Goal: Download file/media

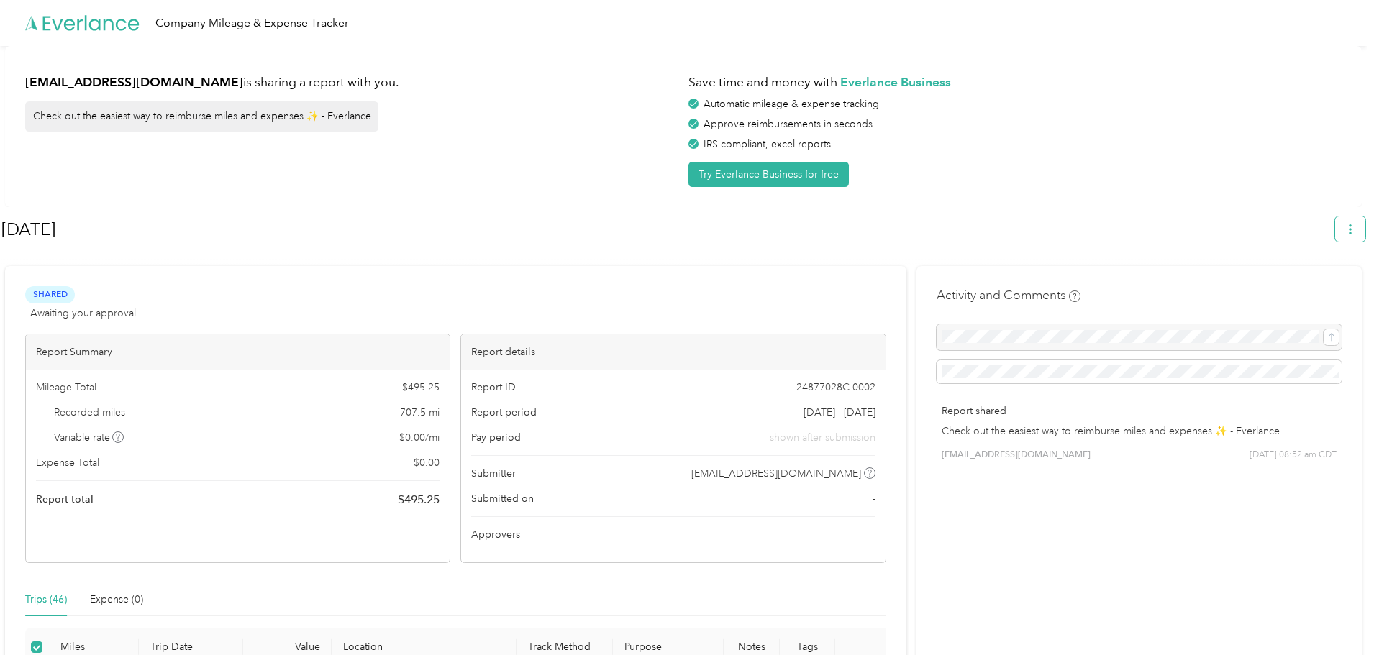
click at [1365, 227] on button "button" at bounding box center [1350, 228] width 30 height 25
click at [1320, 290] on span "Download" at bounding box center [1315, 297] width 47 height 15
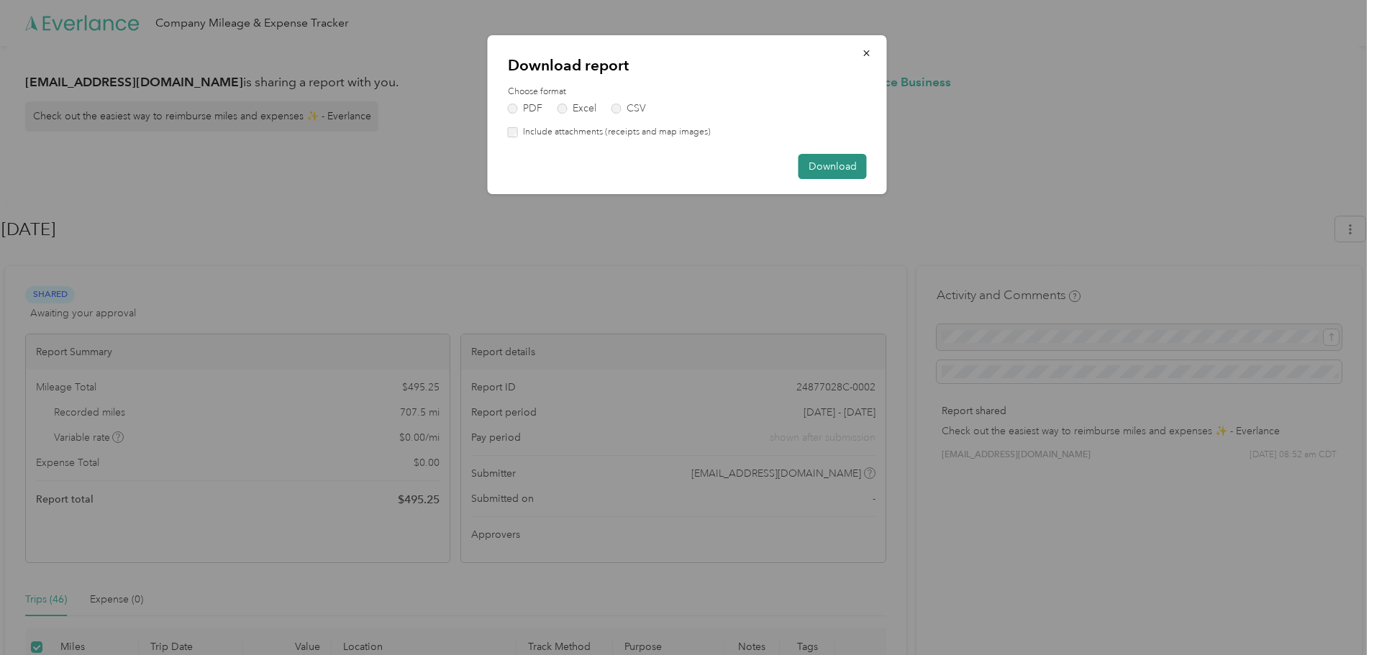
click at [839, 168] on button "Download" at bounding box center [832, 166] width 68 height 25
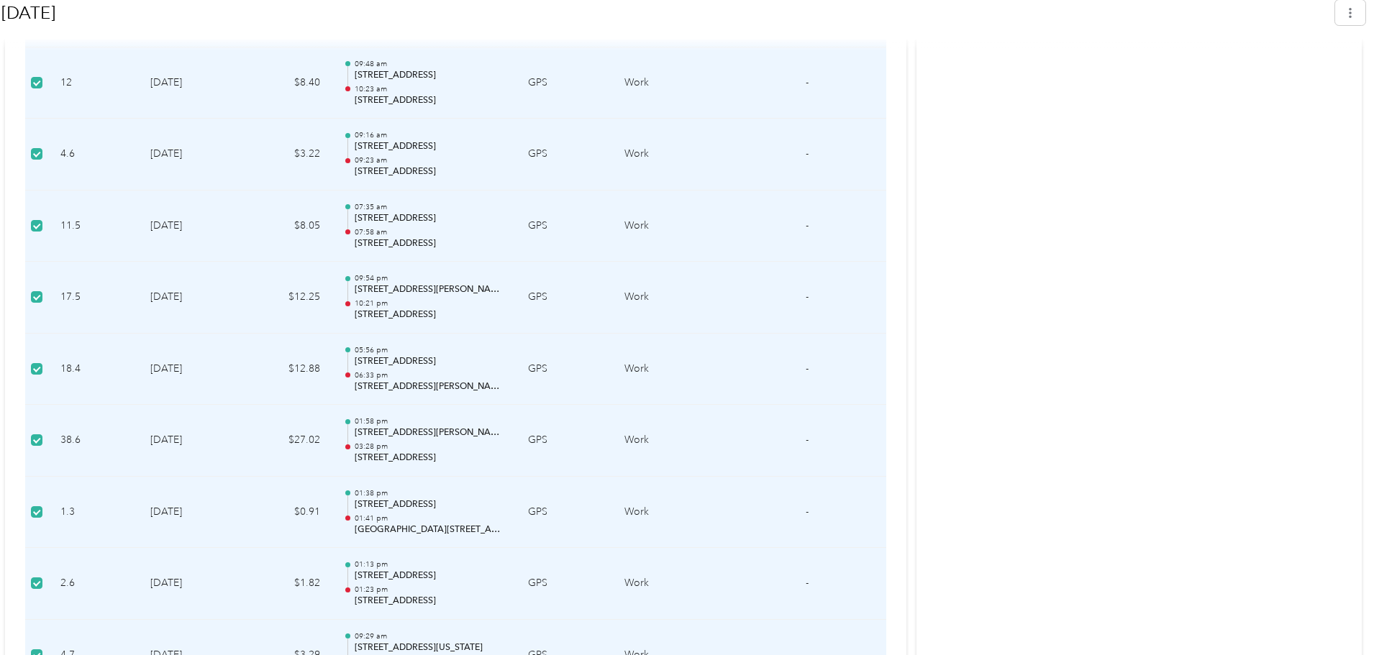
scroll to position [2661, 0]
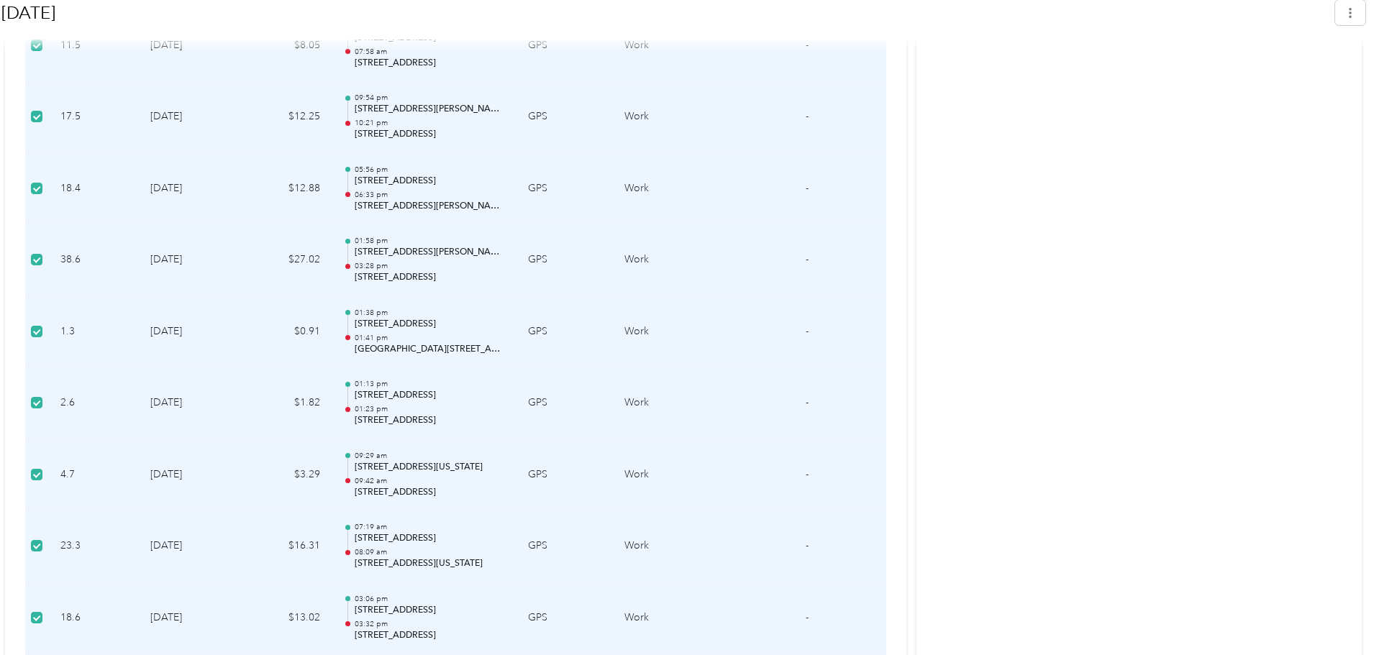
click at [809, 407] on td "-" at bounding box center [807, 404] width 55 height 72
click at [808, 403] on span "-" at bounding box center [807, 402] width 3 height 12
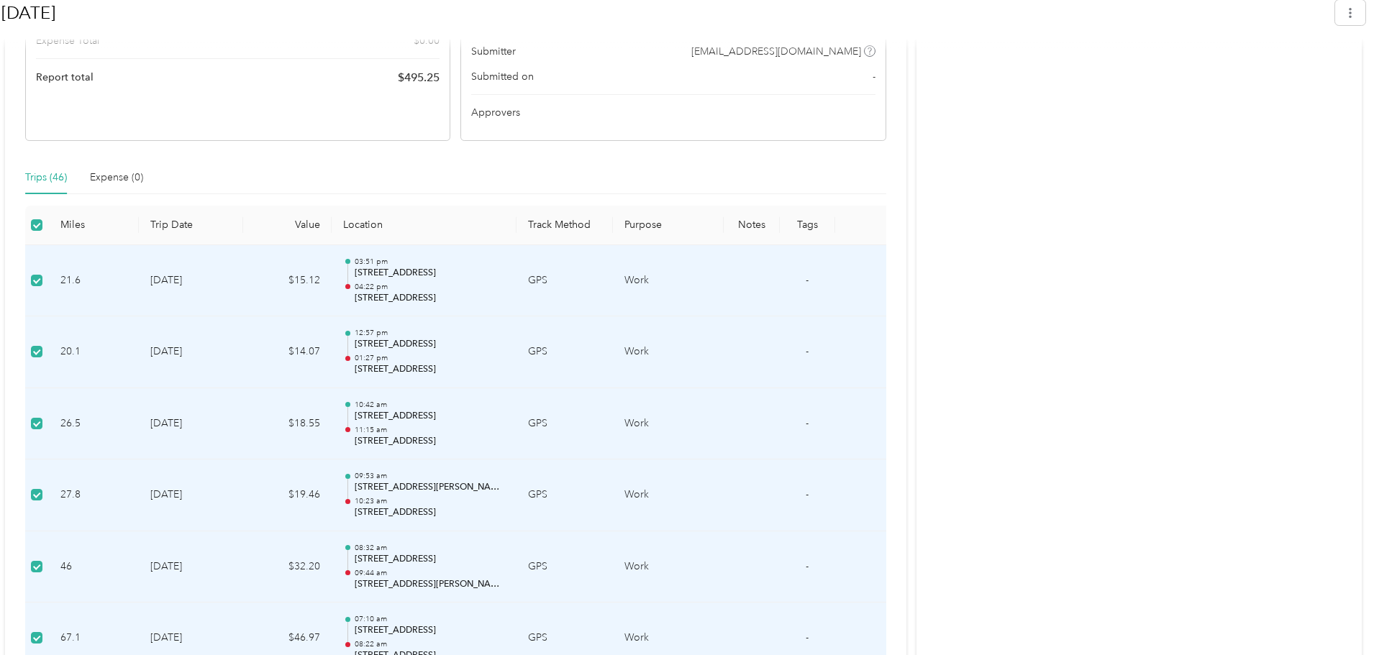
scroll to position [144, 0]
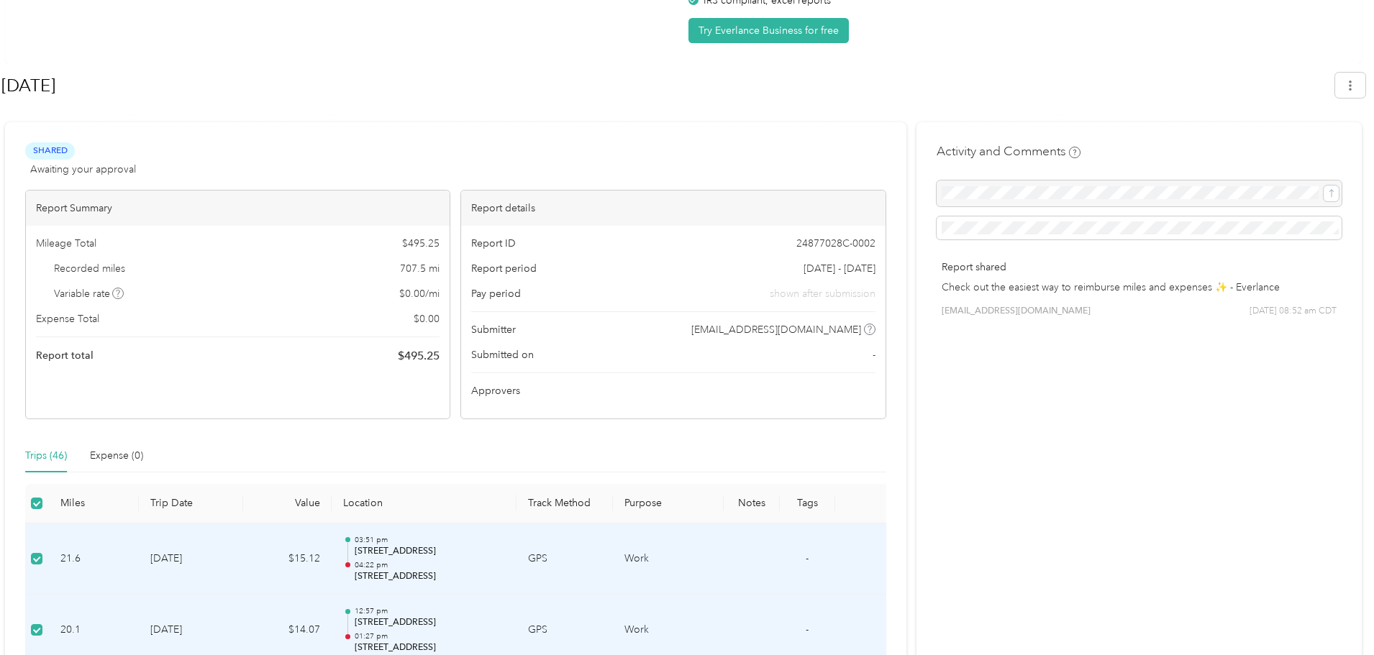
click at [806, 506] on th "Tags" at bounding box center [807, 504] width 55 height 40
click at [739, 501] on th "Notes" at bounding box center [751, 504] width 55 height 40
click at [644, 504] on th "Purpose" at bounding box center [668, 504] width 111 height 40
click at [555, 503] on th "Track Method" at bounding box center [564, 504] width 96 height 40
click at [1353, 81] on icon "button" at bounding box center [1350, 86] width 10 height 10
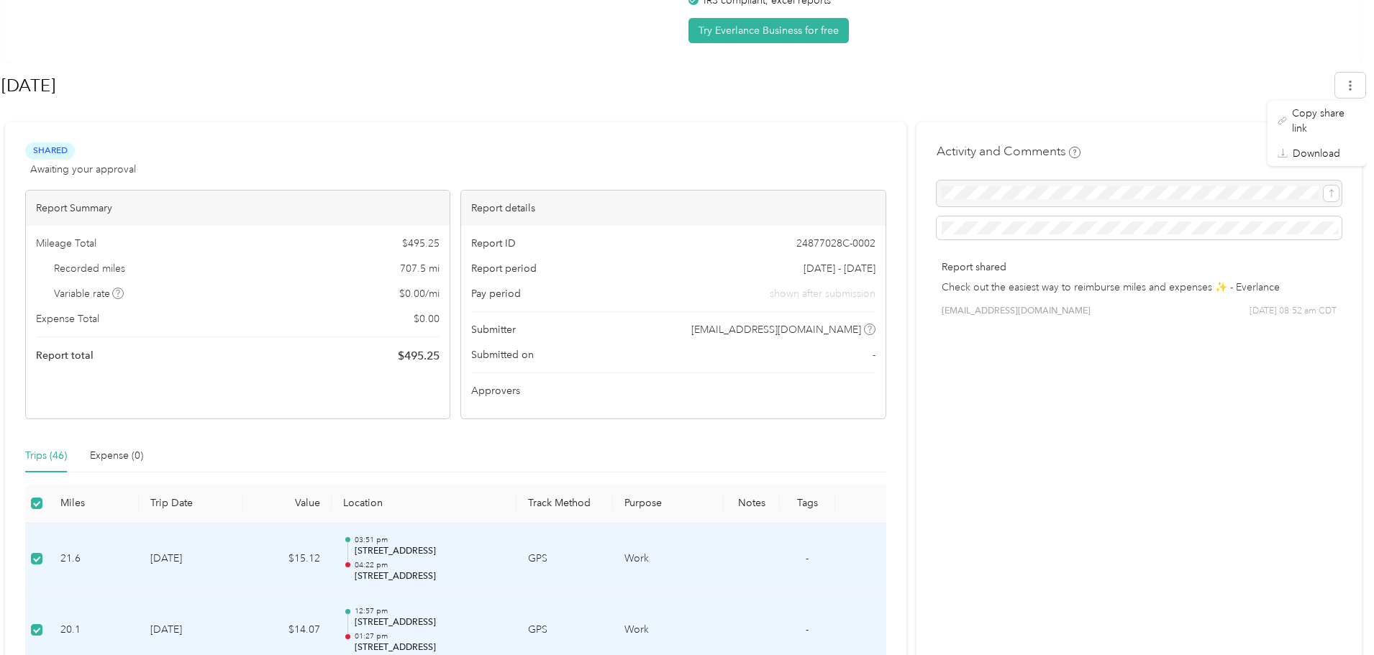
click at [1139, 63] on div "[DATE]" at bounding box center [683, 88] width 1364 height 50
click at [875, 355] on div "Submitted on -" at bounding box center [672, 354] width 403 height 15
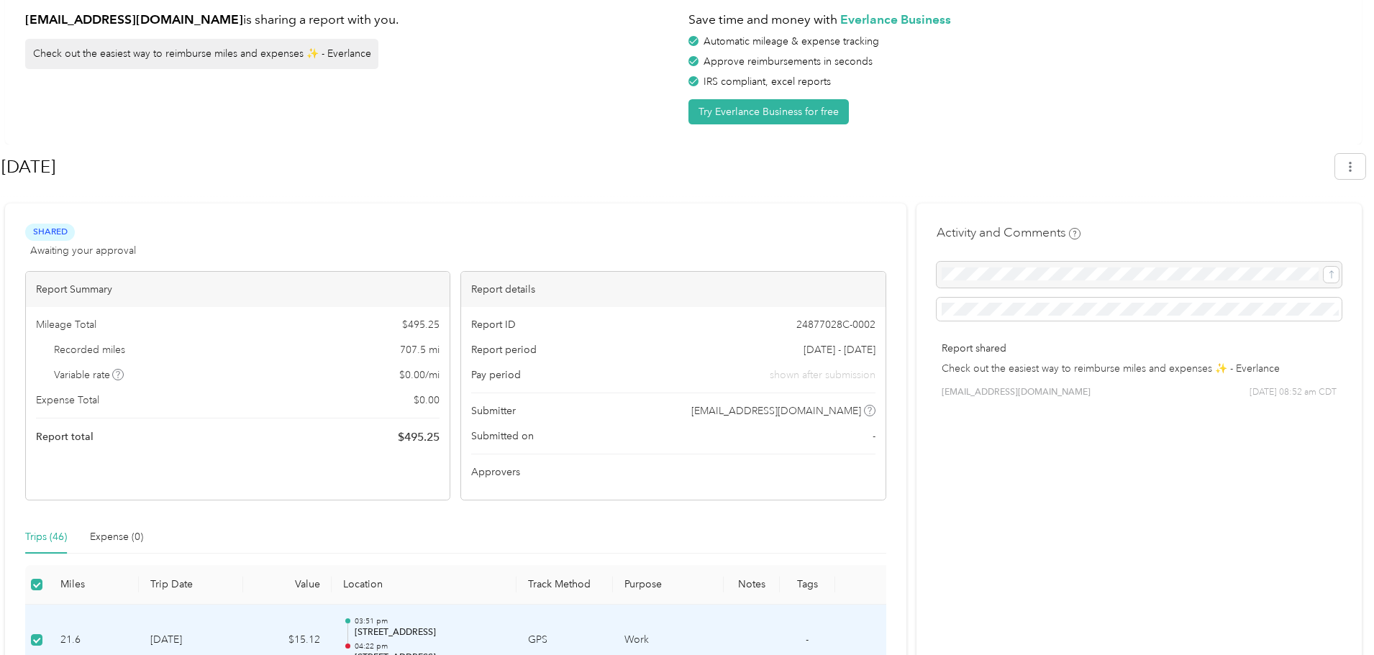
scroll to position [0, 0]
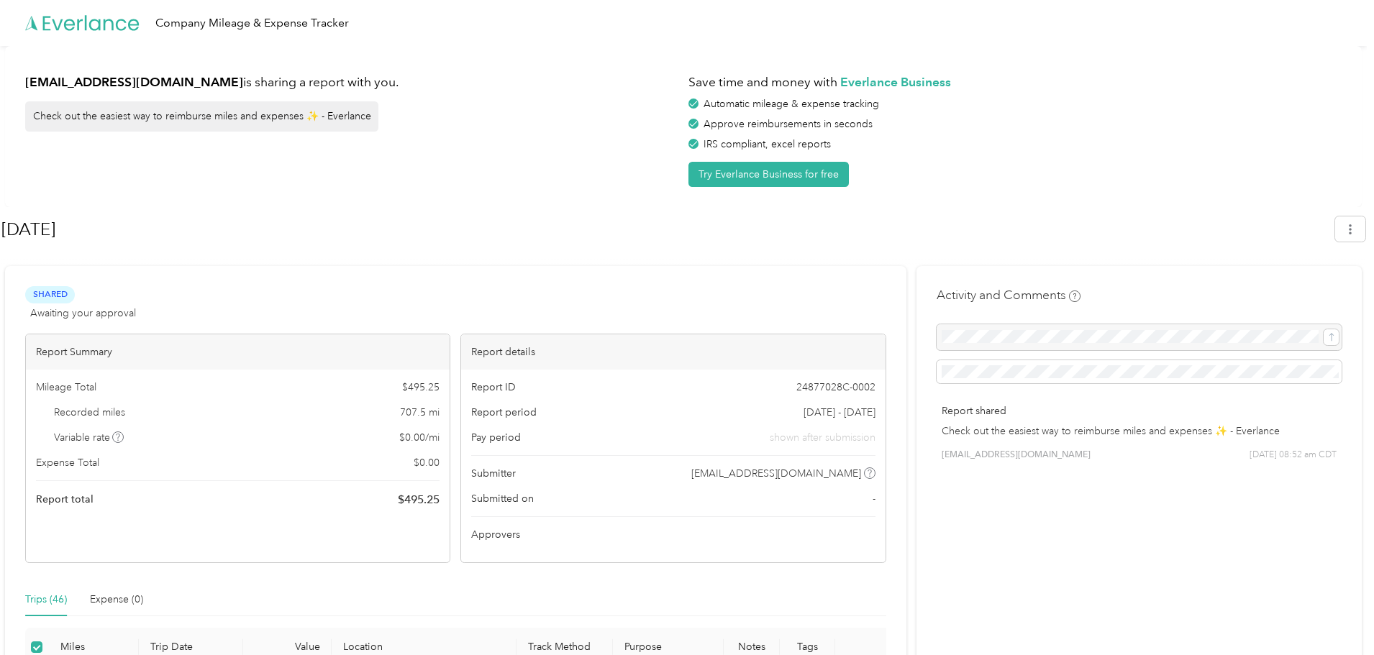
click at [76, 318] on span "Awaiting your approval" at bounding box center [83, 313] width 106 height 15
click at [51, 294] on span "Shared" at bounding box center [50, 294] width 50 height 17
click at [1355, 227] on icon "button" at bounding box center [1350, 229] width 10 height 10
click at [1307, 290] on span "Download" at bounding box center [1315, 297] width 47 height 15
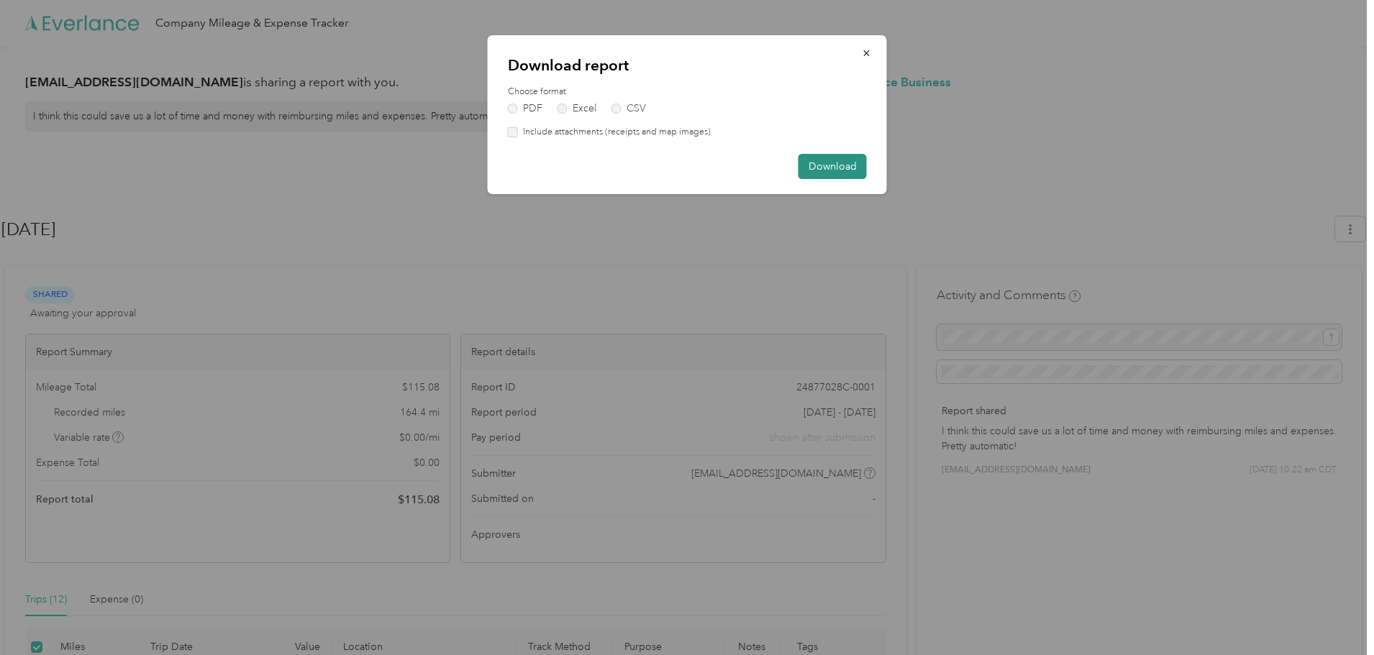
click at [828, 171] on button "Download" at bounding box center [832, 166] width 68 height 25
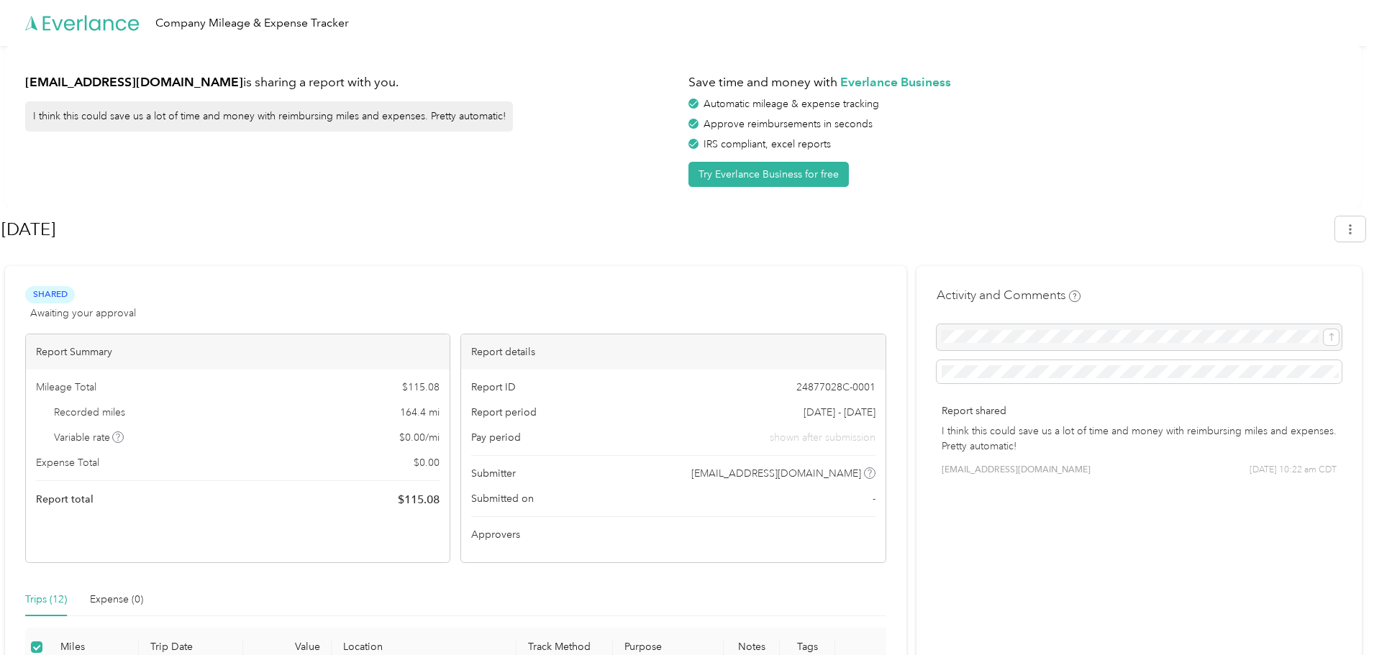
click at [132, 315] on span "Awaiting your approval" at bounding box center [83, 313] width 106 height 15
click at [501, 533] on span "Approvers" at bounding box center [495, 534] width 49 height 15
click at [849, 544] on div "Report ID 24877028C-0001 Report period Aug 1 - 31, 2025 Pay period shown after …" at bounding box center [673, 466] width 424 height 193
